Goal: Task Accomplishment & Management: Manage account settings

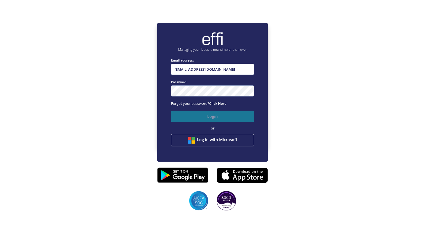
click at [220, 113] on button "Login" at bounding box center [212, 115] width 83 height 11
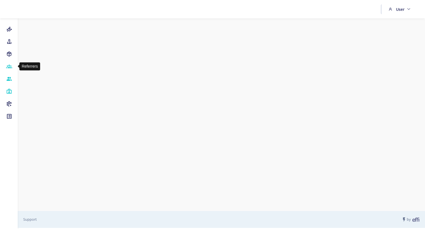
click at [9, 64] on icon at bounding box center [9, 67] width 6 height 6
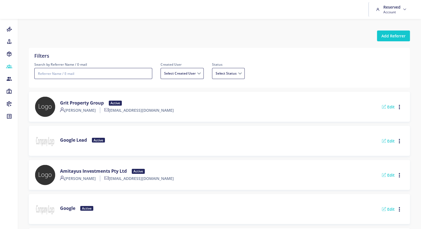
click at [95, 69] on input "Search by Referrer Name / E-mail" at bounding box center [93, 73] width 118 height 11
type input "property dolla"
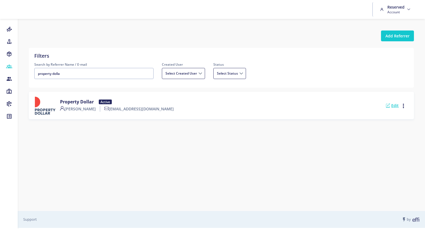
click at [396, 103] on link "Edit" at bounding box center [392, 105] width 13 height 5
click at [393, 105] on link "Edit" at bounding box center [392, 105] width 13 height 5
select select
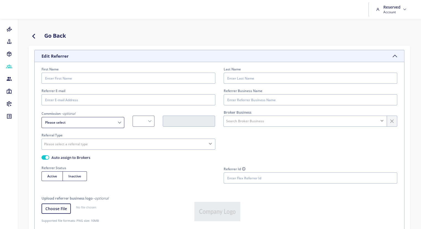
type input "Nasim"
type input "VK"
type input "[EMAIL_ADDRESS][DOMAIN_NAME]"
type input "Property Dollar"
select select "Fixed"
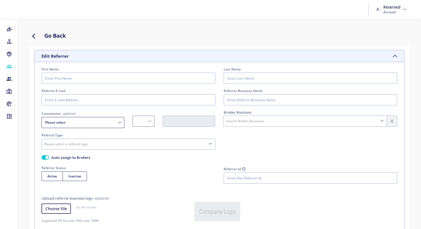
radio input "true"
type input "WB9N0Omzw5e1wmRvrsFtIwNB6Hg4gykQlug5TVlmVtPH8oAPqMSZU7kI8w0ZPzkUvQeNcI4u9Jkp40K…"
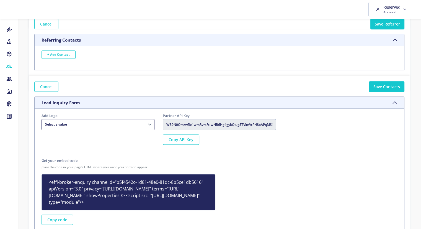
scroll to position [247, 0]
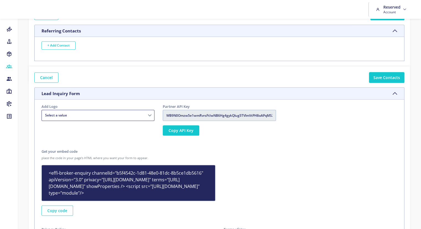
click at [186, 128] on button "Copy API Key" at bounding box center [181, 130] width 37 height 10
